Goal: Task Accomplishment & Management: Use online tool/utility

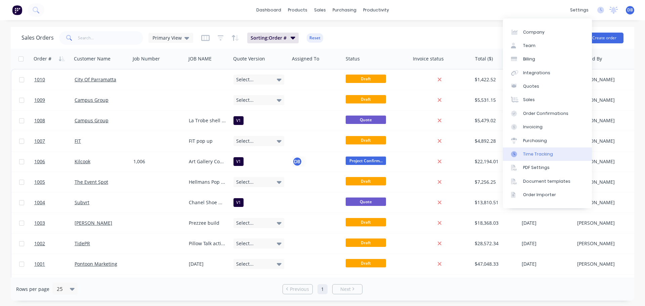
click at [538, 155] on div "Time Tracking" at bounding box center [538, 154] width 30 height 6
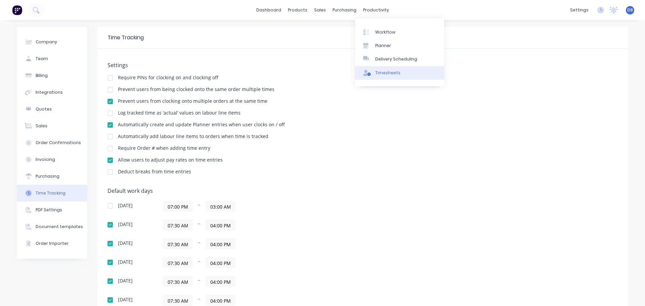
click at [382, 74] on div "Timesheets" at bounding box center [387, 73] width 25 height 6
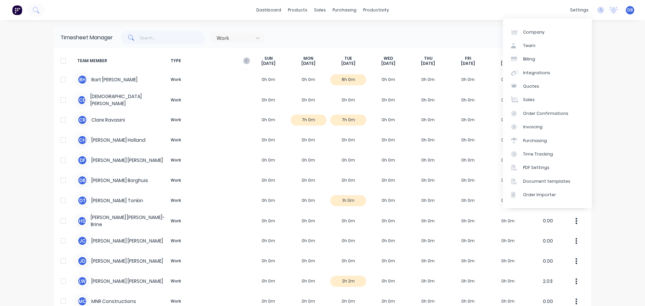
click at [613, 73] on div "dashboard products sales purchasing productivity dashboard products Product Cat…" at bounding box center [322, 153] width 645 height 306
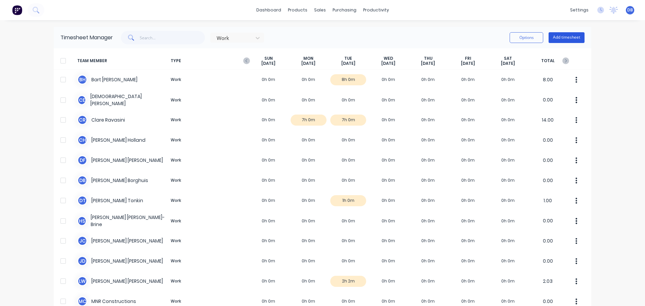
click at [560, 36] on button "Add timesheet" at bounding box center [566, 37] width 36 height 11
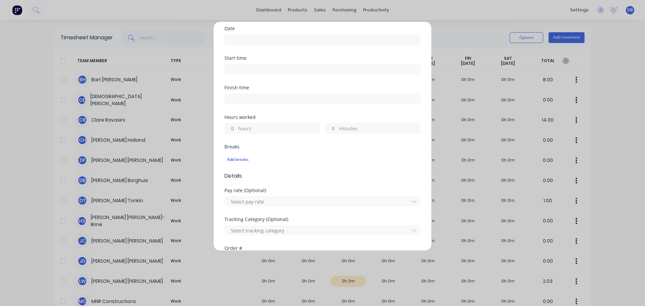
scroll to position [134, 0]
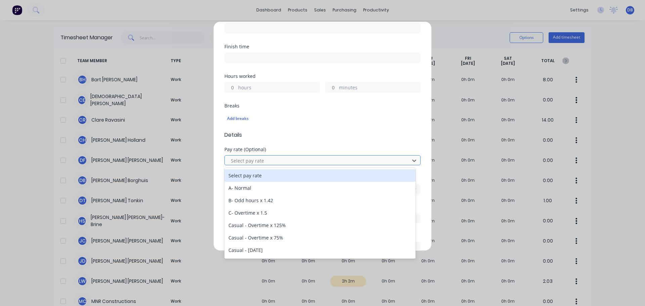
click at [298, 156] on div "Select pay rate" at bounding box center [318, 160] width 180 height 10
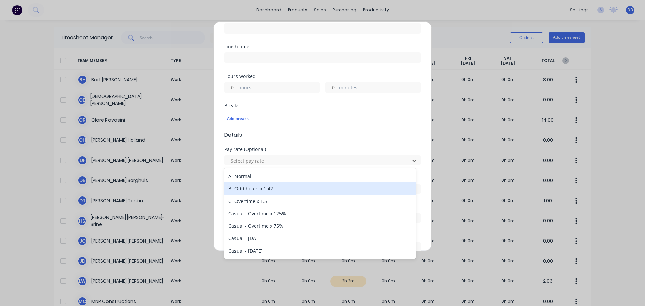
scroll to position [0, 0]
click at [282, 186] on div "A- Normal" at bounding box center [319, 188] width 191 height 12
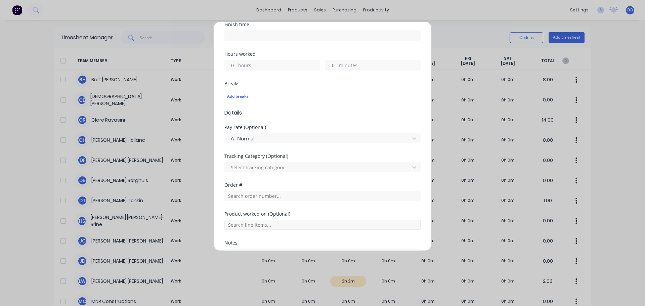
scroll to position [201, 0]
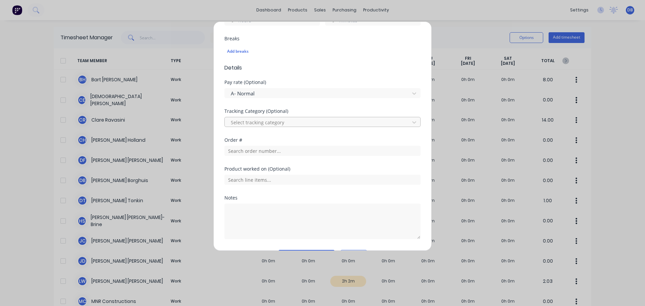
click at [296, 122] on div at bounding box center [318, 122] width 176 height 8
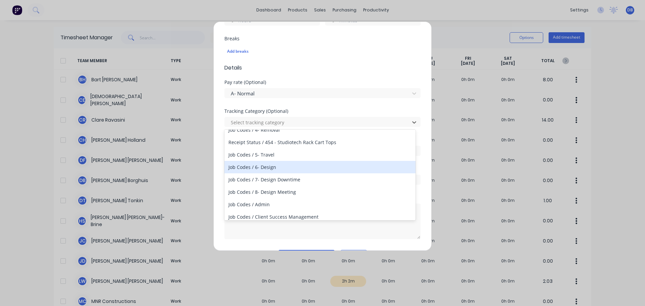
scroll to position [67, 0]
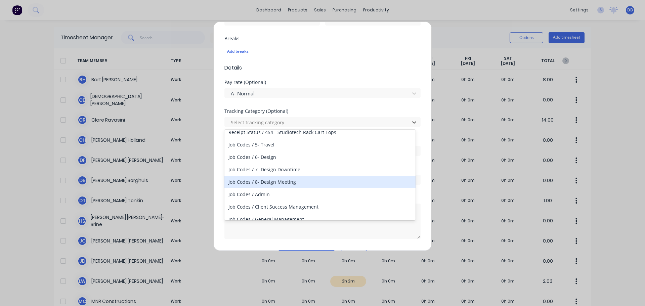
click at [618, 158] on div "Add timesheet Work Attendance Team member Select... When Date Start time Finish…" at bounding box center [322, 153] width 645 height 306
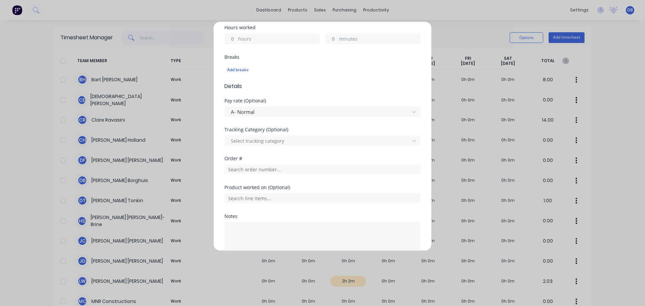
scroll to position [168, 0]
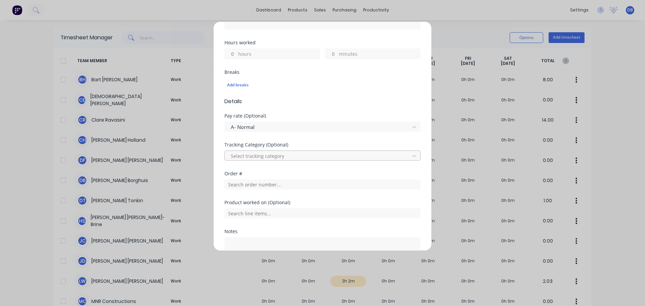
click at [288, 161] on div "Select tracking category" at bounding box center [318, 156] width 180 height 10
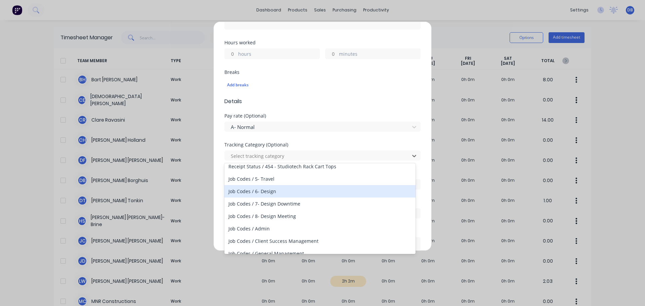
scroll to position [67, 0]
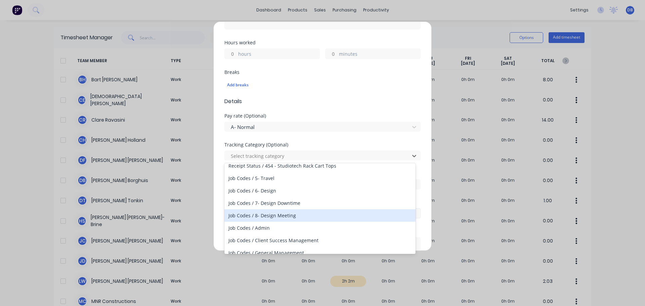
click at [292, 217] on div "Job Codes / 8- Design Meeting" at bounding box center [319, 215] width 191 height 12
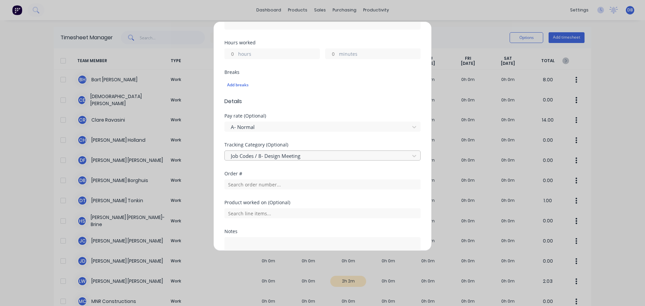
click at [317, 153] on div at bounding box center [318, 156] width 176 height 8
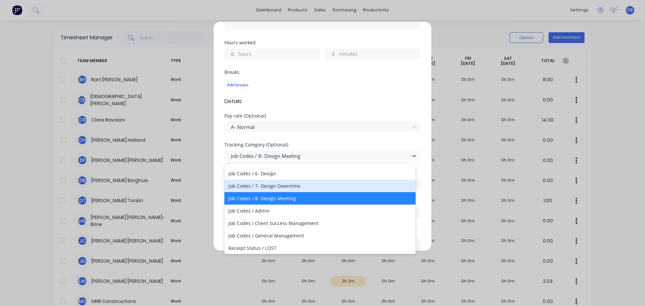
scroll to position [101, 0]
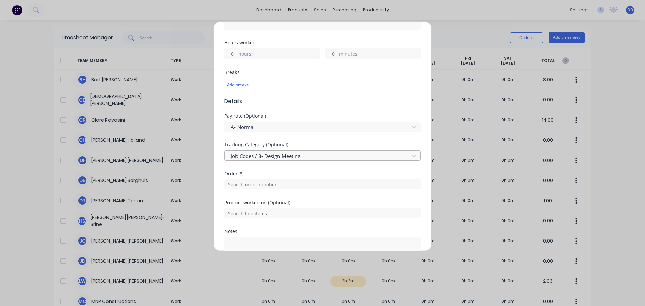
click at [330, 156] on div at bounding box center [318, 156] width 176 height 8
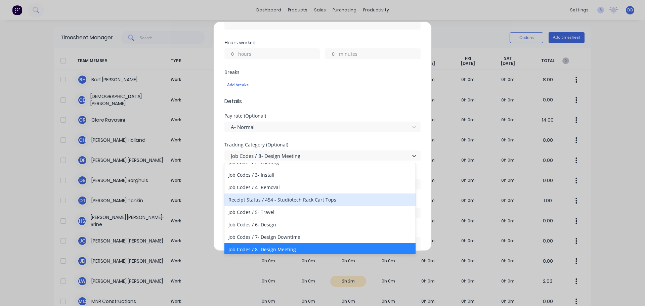
scroll to position [34, 0]
